Goal: Browse casually

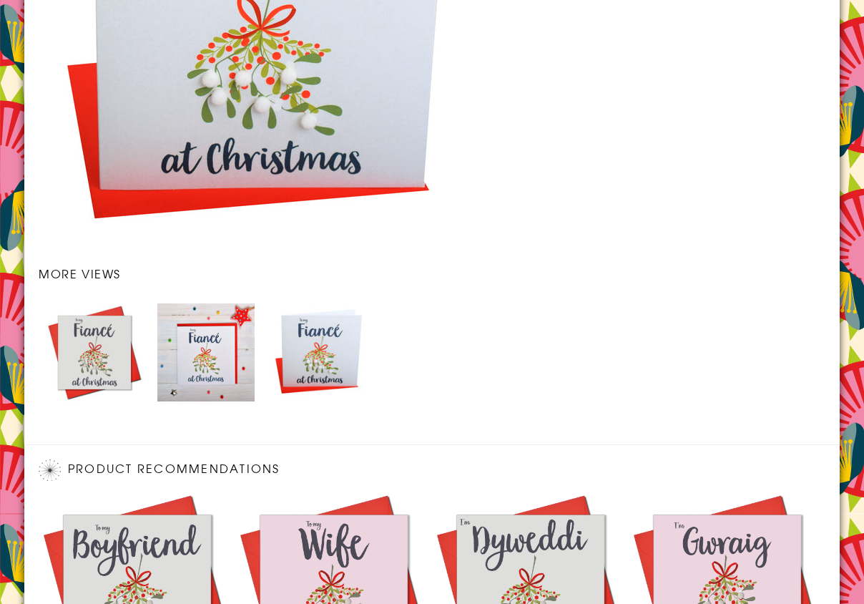
scroll to position [1720, 0]
